Goal: Transaction & Acquisition: Purchase product/service

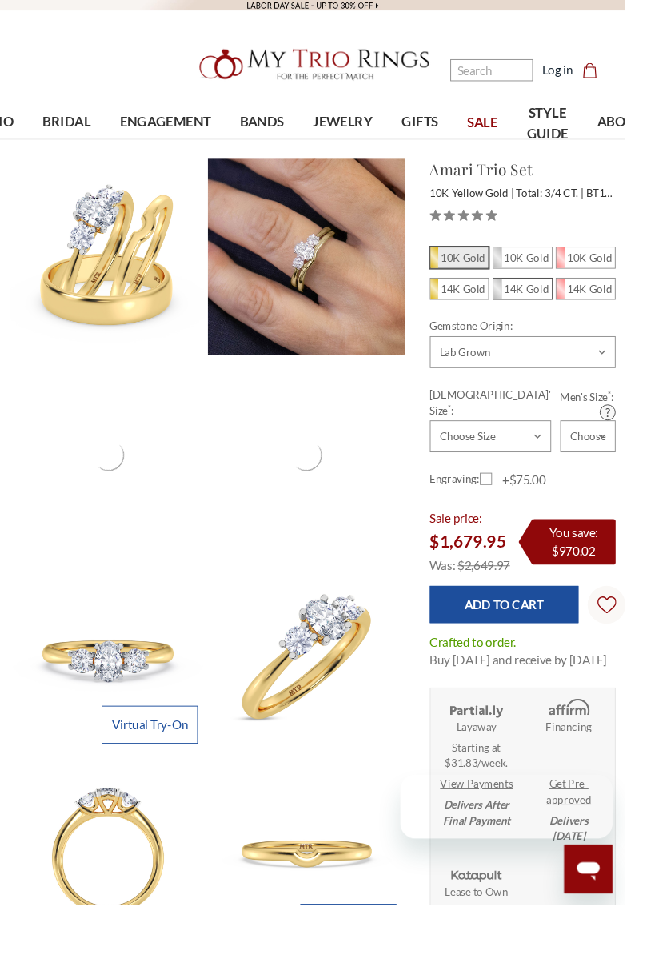
click at [557, 313] on span "14K Gold" at bounding box center [552, 305] width 62 height 22
click at [527, 310] on input "14K Gold" at bounding box center [527, 309] width 1 height 1
radio input "true"
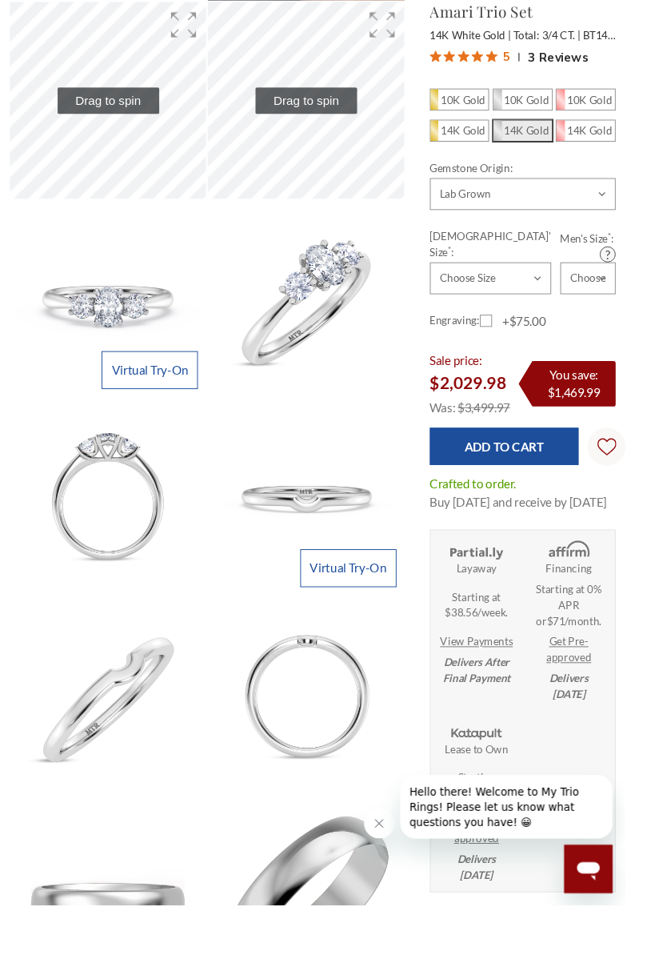
scroll to position [386, 0]
